Goal: Find contact information: Find contact information

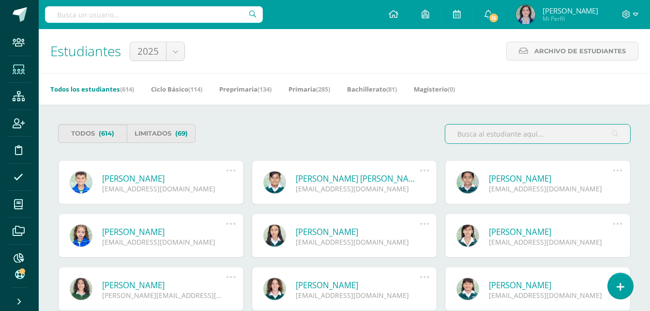
click at [475, 133] on input "text" at bounding box center [537, 133] width 185 height 19
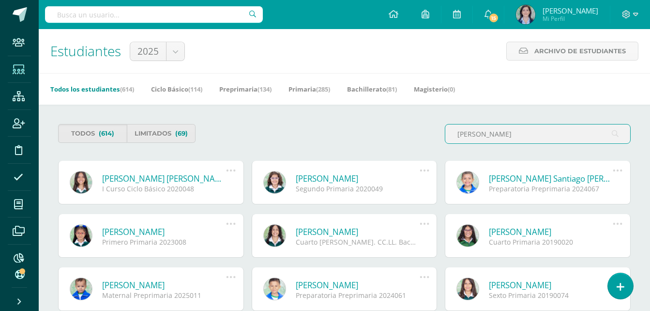
type input "zamora santizo"
click at [150, 179] on link "[PERSON_NAME] [PERSON_NAME]" at bounding box center [164, 178] width 124 height 11
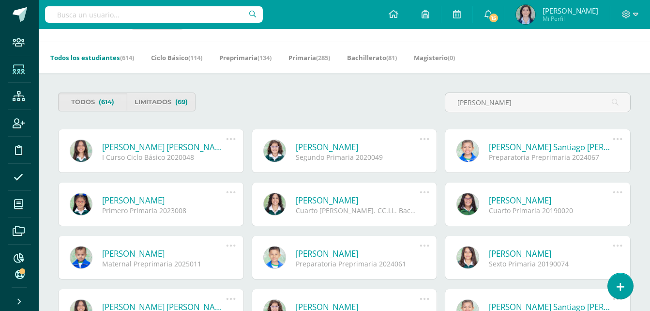
scroll to position [48, 0]
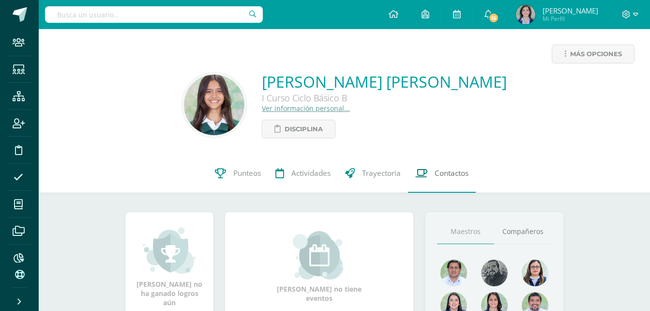
click at [451, 176] on span "Contactos" at bounding box center [452, 173] width 34 height 10
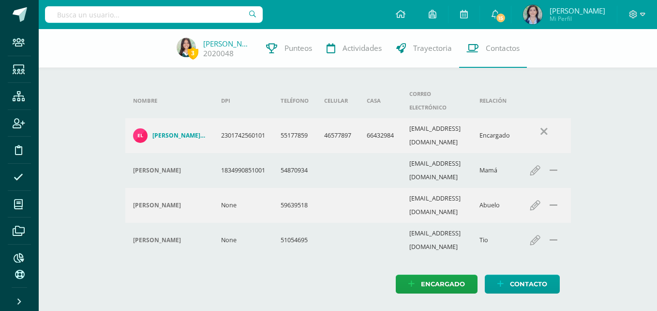
click at [174, 132] on h4 "[PERSON_NAME] Hoamar [PERSON_NAME]" at bounding box center [178, 136] width 53 height 8
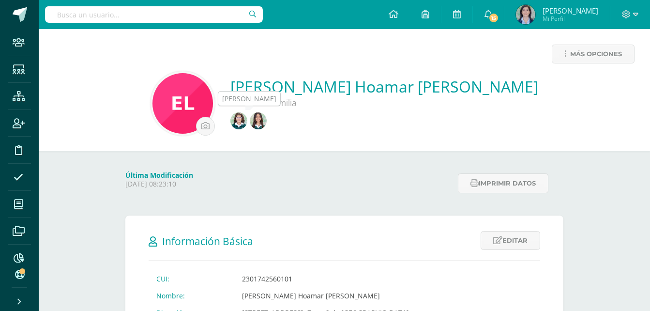
click at [247, 120] on img at bounding box center [238, 120] width 17 height 17
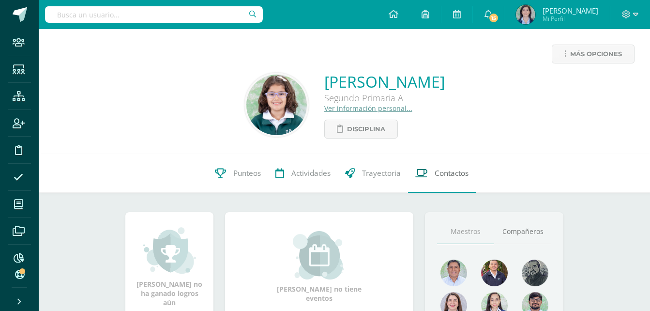
click at [454, 173] on span "Contactos" at bounding box center [452, 173] width 34 height 10
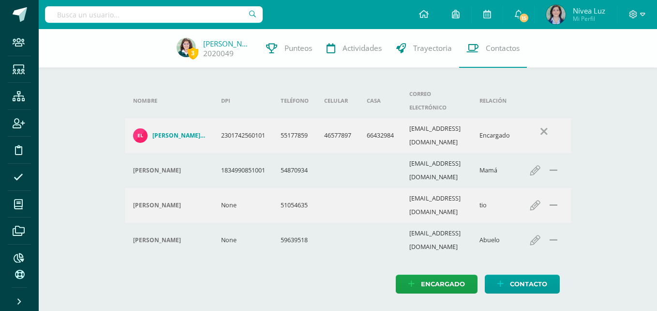
click at [171, 132] on h4 "[PERSON_NAME] Hoamar [PERSON_NAME]" at bounding box center [178, 136] width 53 height 8
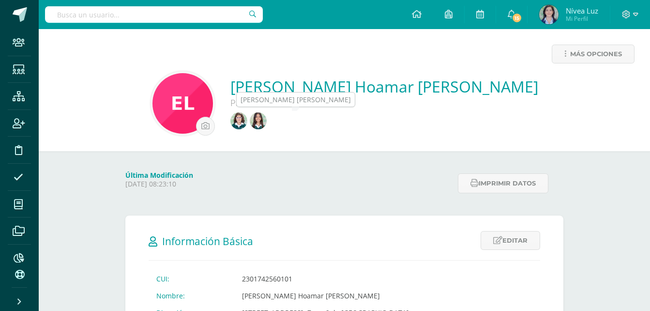
click at [267, 124] on img at bounding box center [258, 120] width 17 height 17
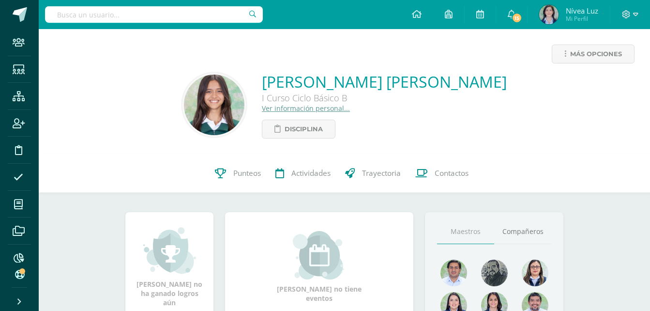
click at [331, 108] on link "Ver información personal..." at bounding box center [306, 108] width 88 height 9
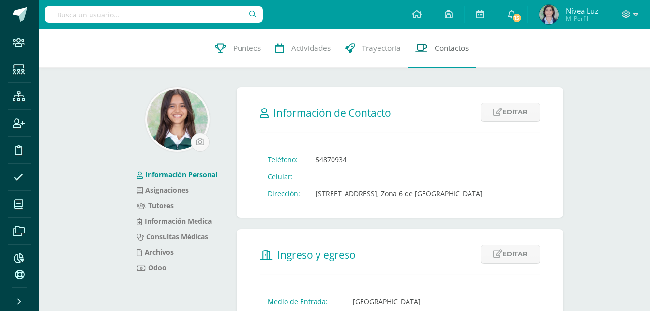
click at [455, 42] on link "Contactos" at bounding box center [442, 48] width 68 height 39
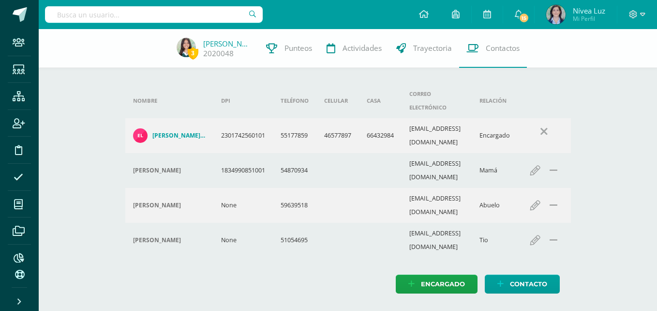
click at [153, 132] on h4 "[PERSON_NAME] Hoamar [PERSON_NAME]" at bounding box center [178, 136] width 53 height 8
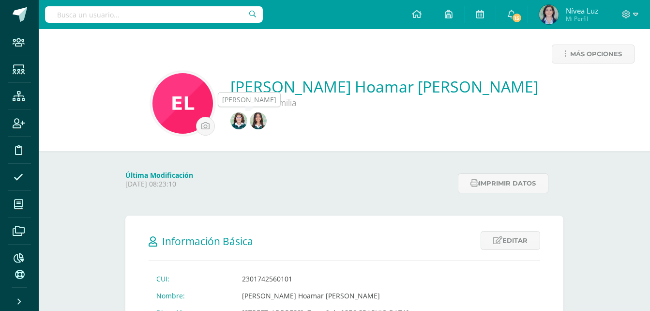
click at [247, 121] on img at bounding box center [238, 120] width 17 height 17
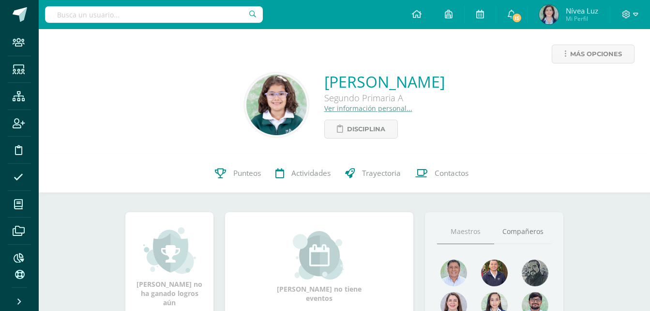
click at [324, 109] on link "Ver información personal..." at bounding box center [368, 108] width 88 height 9
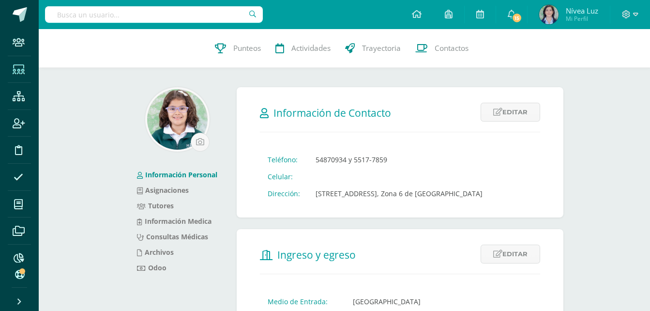
click at [17, 70] on icon at bounding box center [19, 70] width 12 height 10
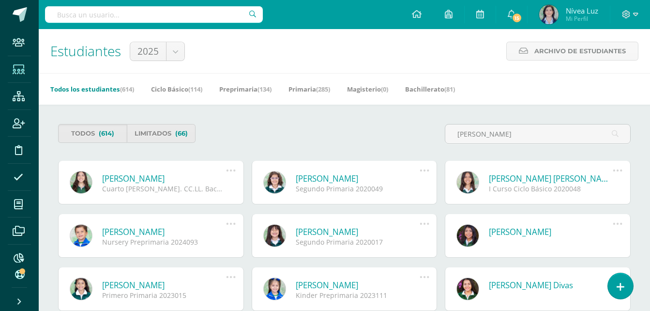
type input "zamora"
click at [14, 68] on icon at bounding box center [19, 70] width 12 height 10
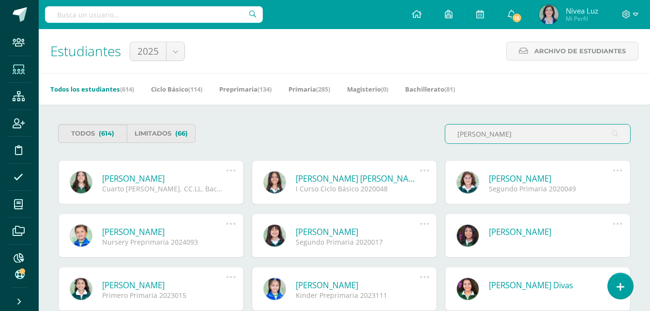
type input "ZAMORA SANTIZO"
click at [407, 175] on link "Elizabeth Odabys Zamora Santizo" at bounding box center [358, 178] width 124 height 11
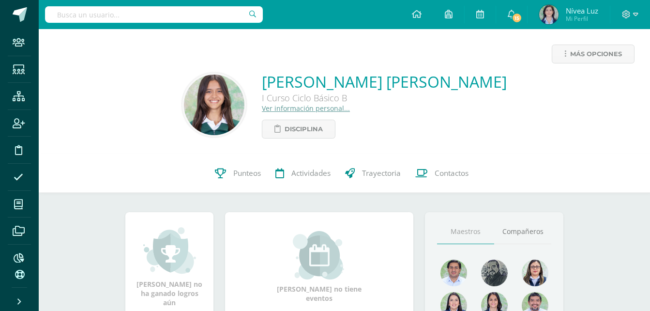
click at [327, 109] on link "Ver información personal..." at bounding box center [306, 108] width 88 height 9
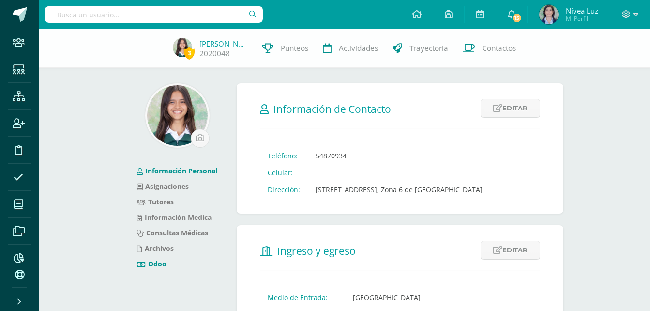
click at [160, 265] on link "Odoo" at bounding box center [152, 263] width 30 height 9
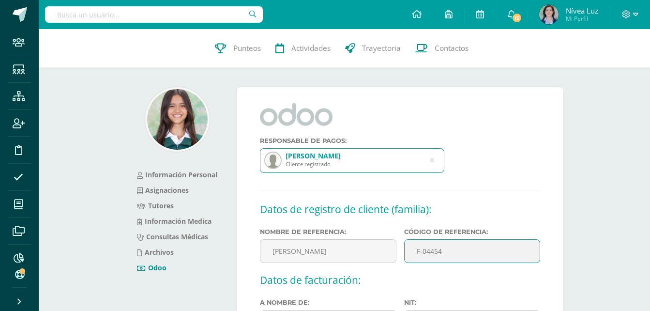
click at [470, 246] on input "F-04454" at bounding box center [472, 251] width 136 height 24
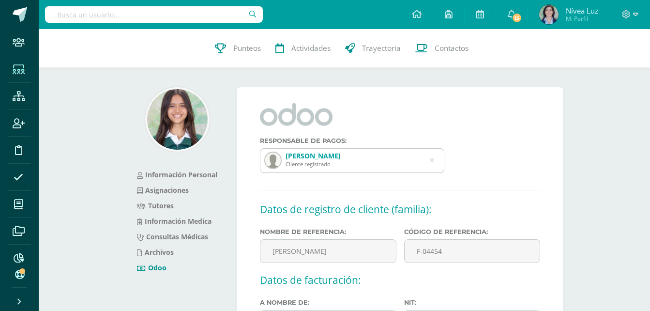
click at [18, 72] on icon at bounding box center [19, 70] width 12 height 10
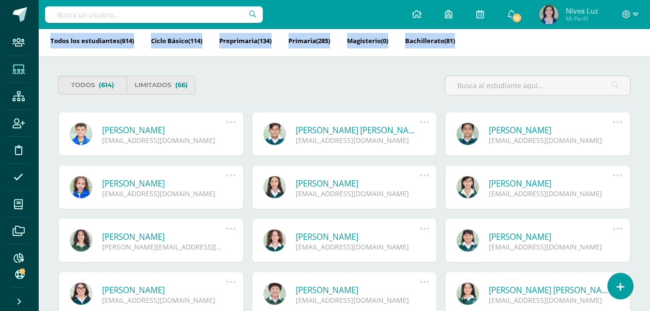
click at [526, 20] on body "Staff Estudiantes Estructura Inscripción Disciplina Asistencia Mis cursos Archi…" at bounding box center [325, 279] width 650 height 655
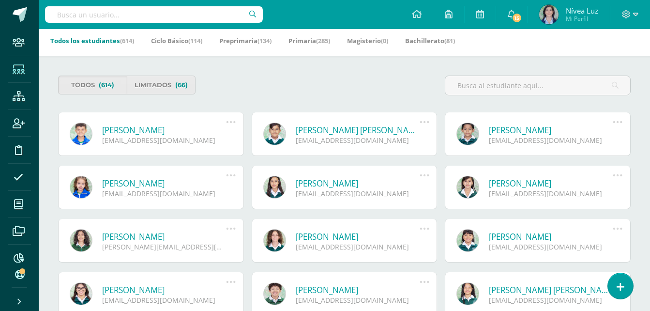
click at [142, 142] on div "[EMAIL_ADDRESS][DOMAIN_NAME]" at bounding box center [164, 140] width 124 height 9
